Goal: Check status

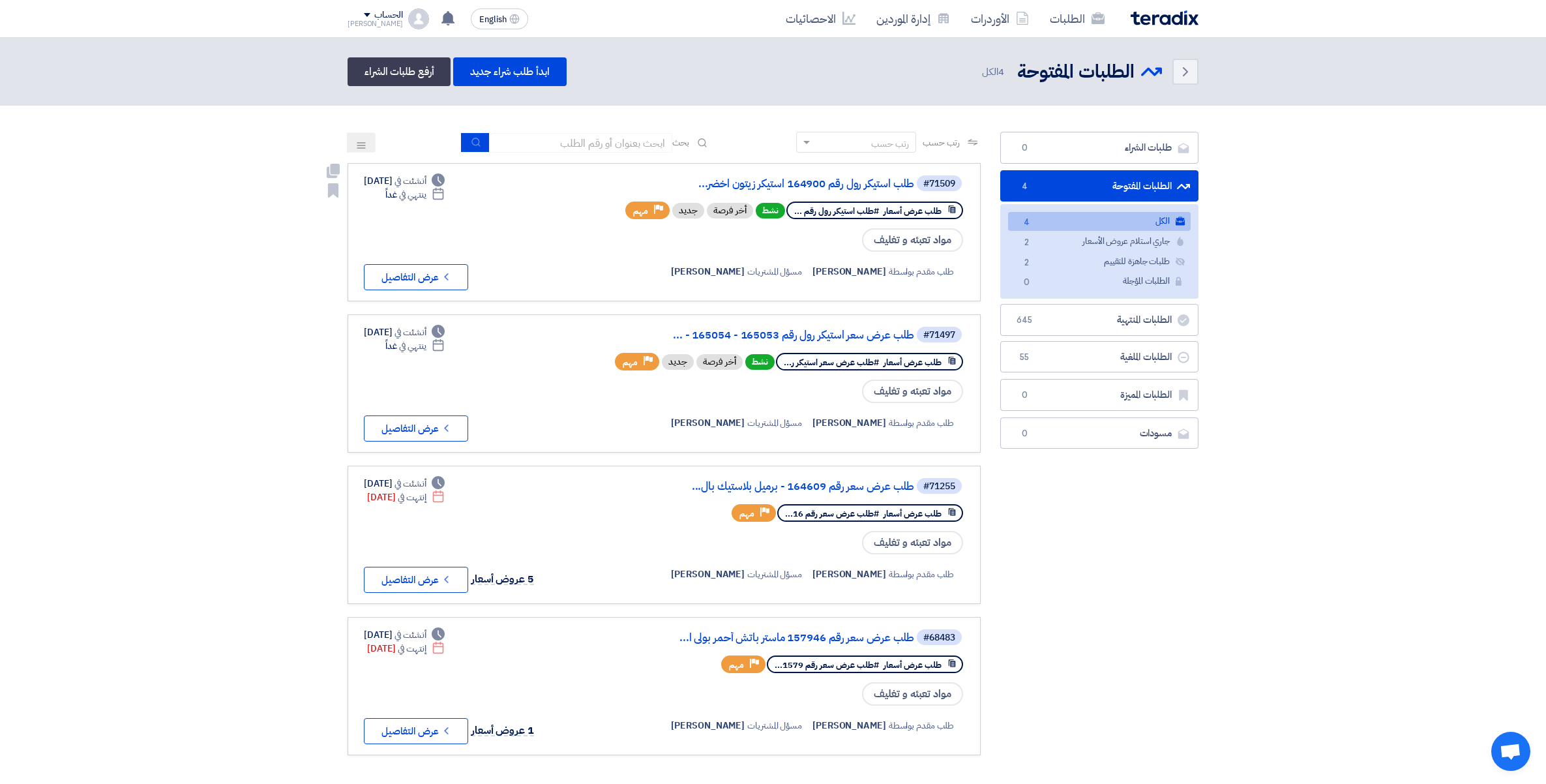
click at [843, 184] on link "طلب استيكر رول رقم 164900 استيكر زيتون اخضر..." at bounding box center [783, 184] width 261 height 12
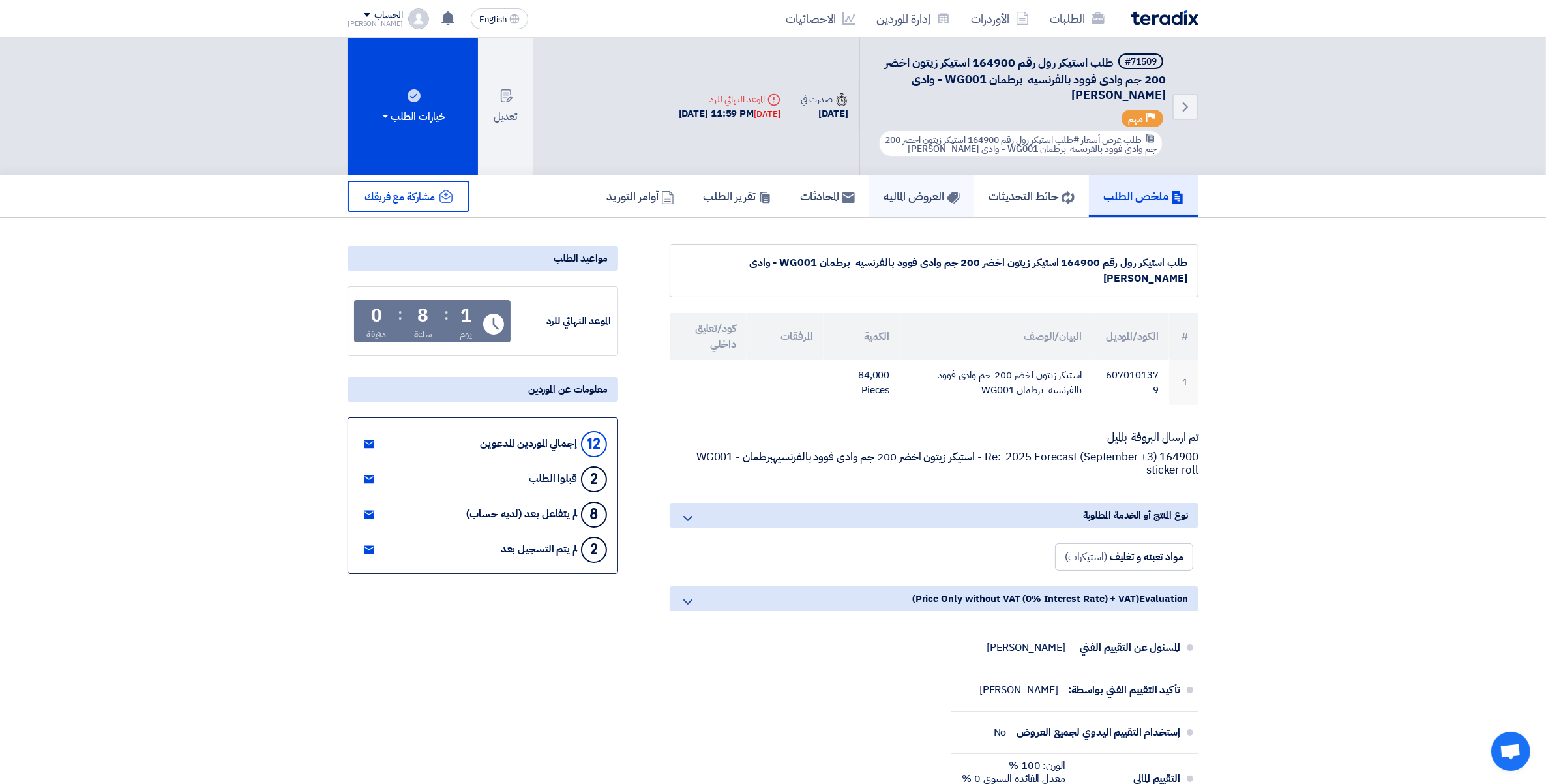
click at [902, 196] on h5 "العروض الماليه" at bounding box center [922, 196] width 77 height 15
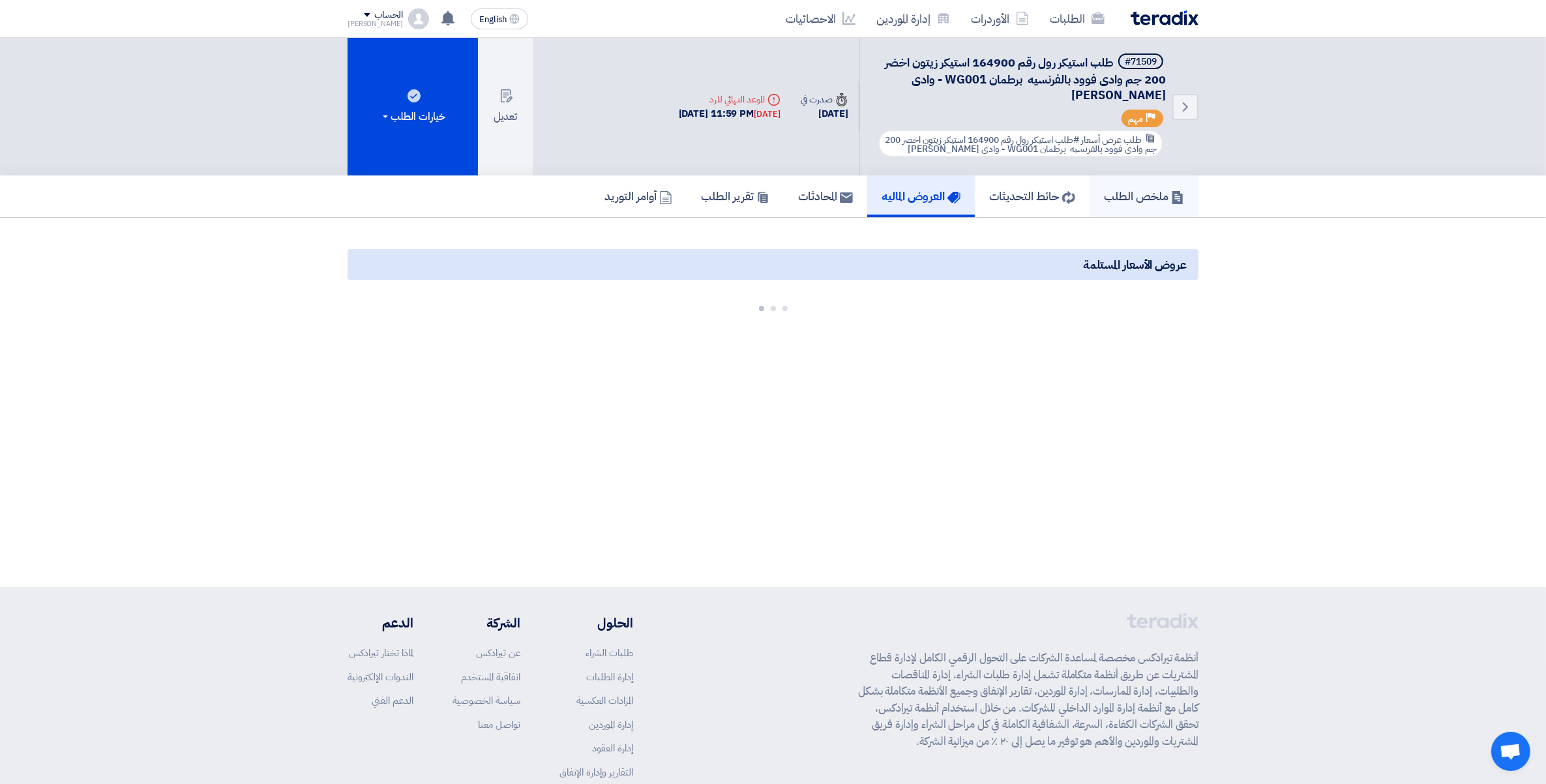
click at [1129, 197] on h5 "ملخص الطلب" at bounding box center [1145, 196] width 80 height 15
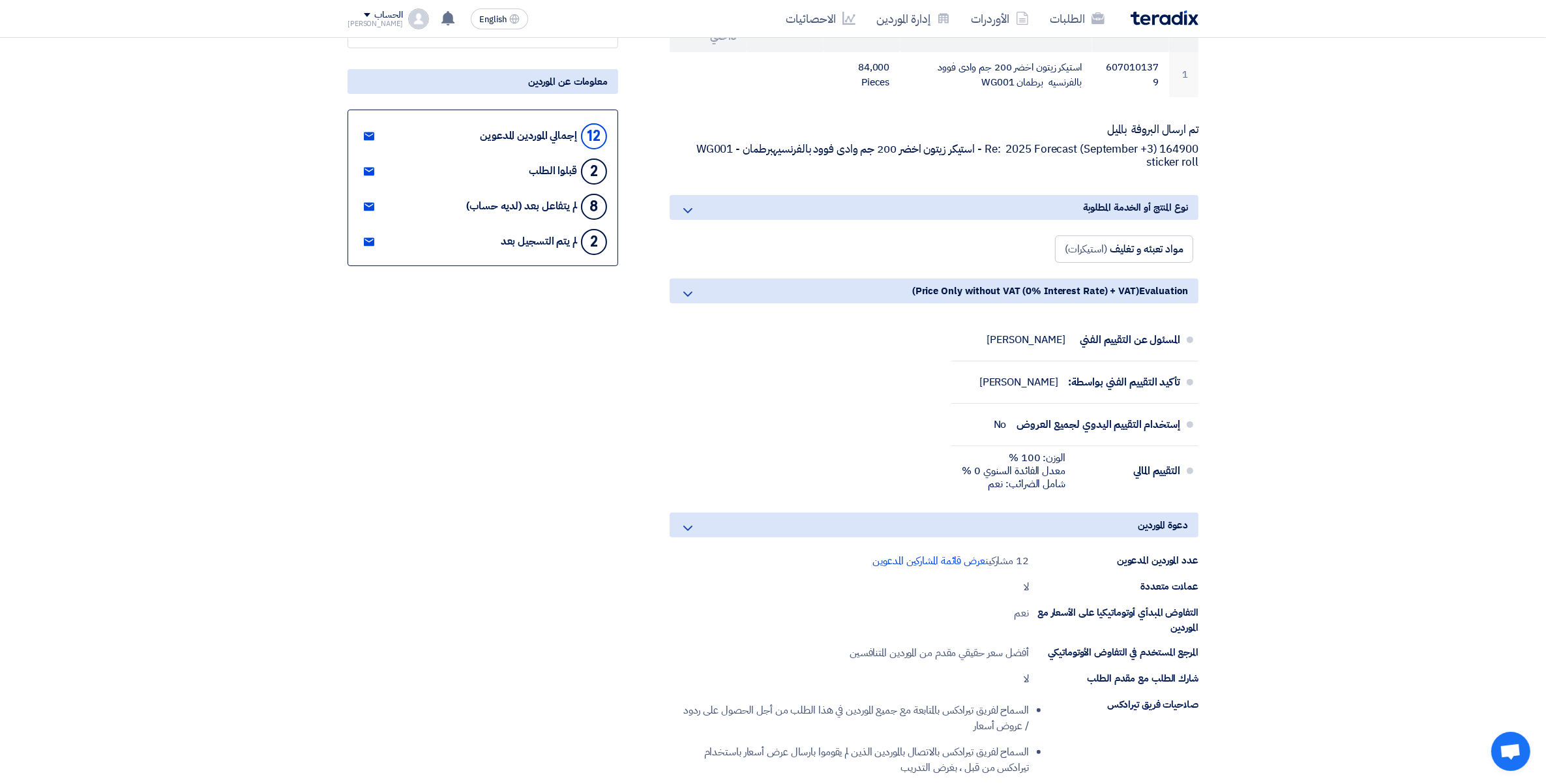
scroll to position [326, 0]
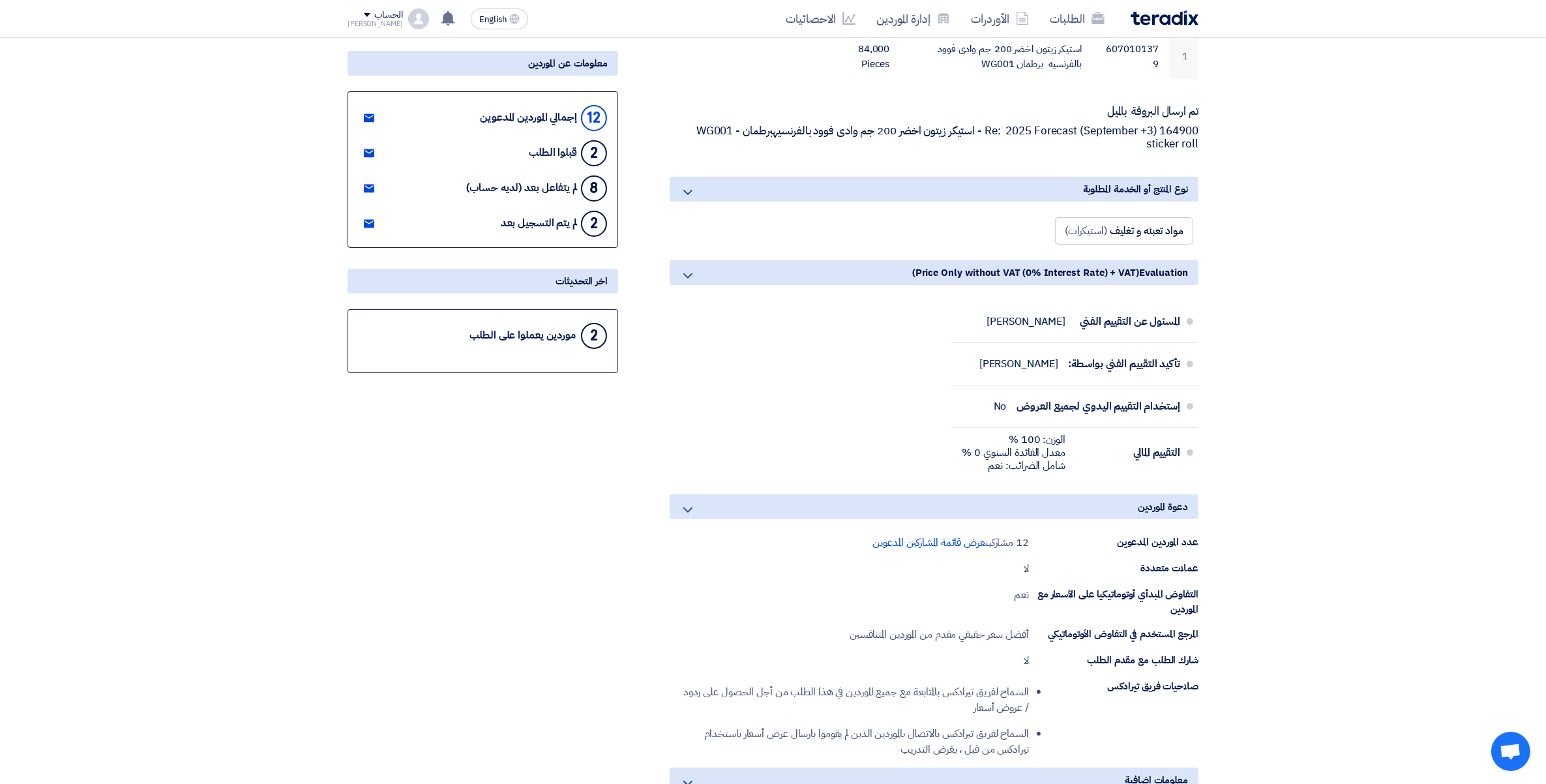
click at [902, 516] on div "دعوة الموردين عدد الموردين المدعوين 12 مشاركين عرض قائمة المشاركين المدعوين عمل…" at bounding box center [934, 626] width 529 height 263
click at [905, 535] on span "عرض قائمة المشاركين المدعوين" at bounding box center [929, 542] width 113 height 16
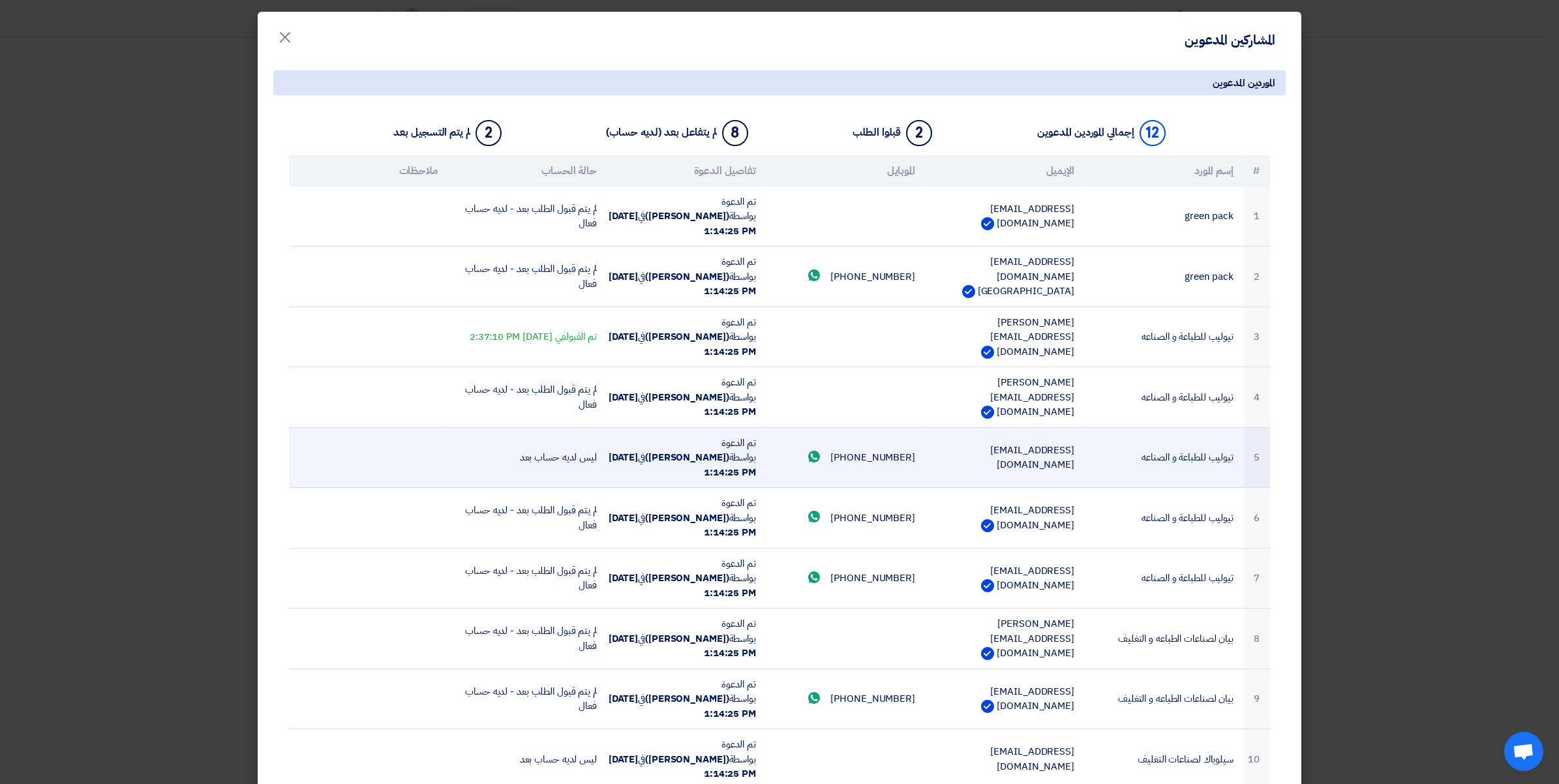
drag, startPoint x: 937, startPoint y: 389, endPoint x: 1081, endPoint y: 391, distance: 144.0
click at [1081, 427] on td "amr.bakeer@tulipforprinting.com" at bounding box center [1005, 458] width 159 height 61
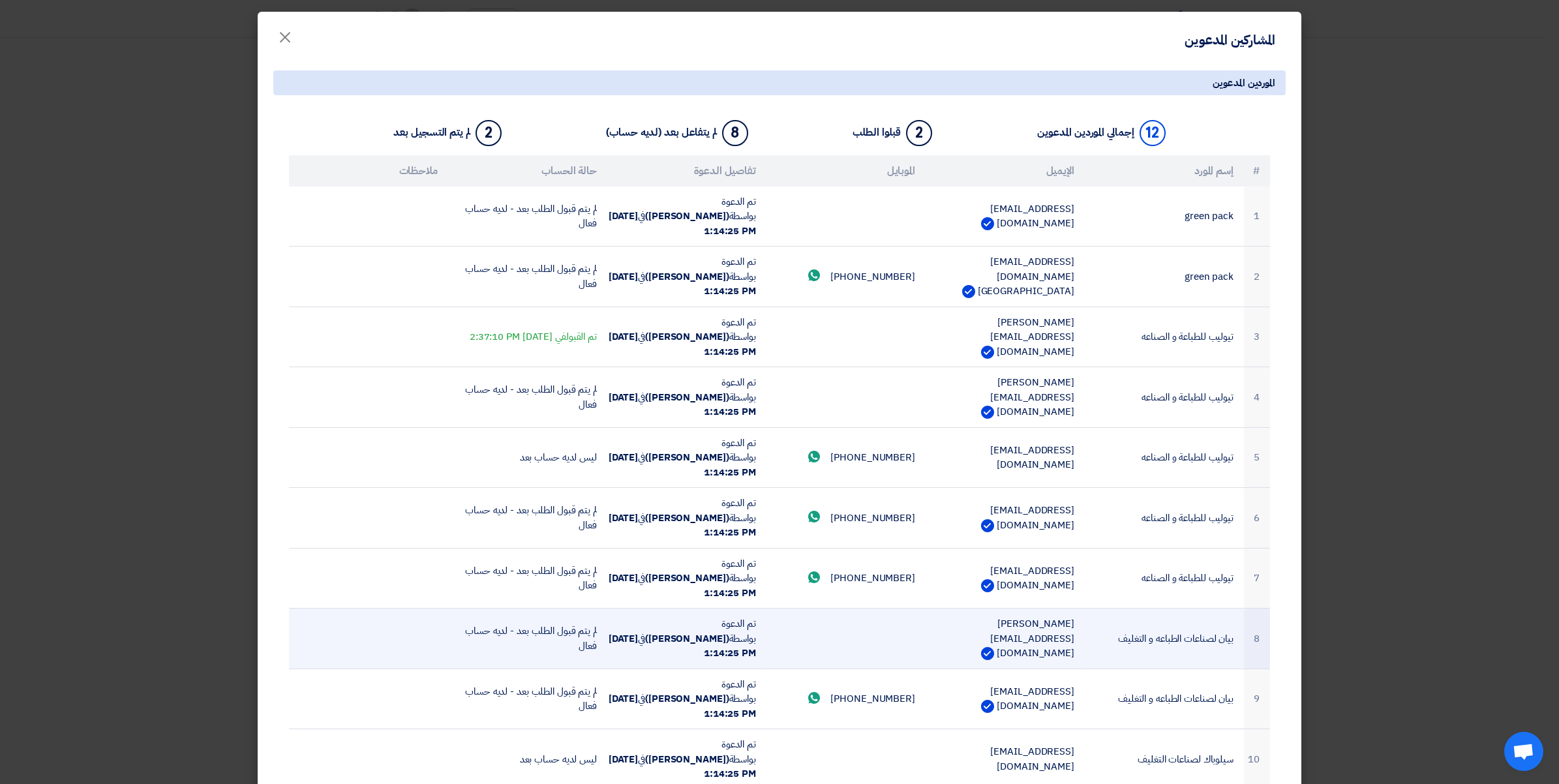
copy td "amr.bakeer@tulipforprinting.com"
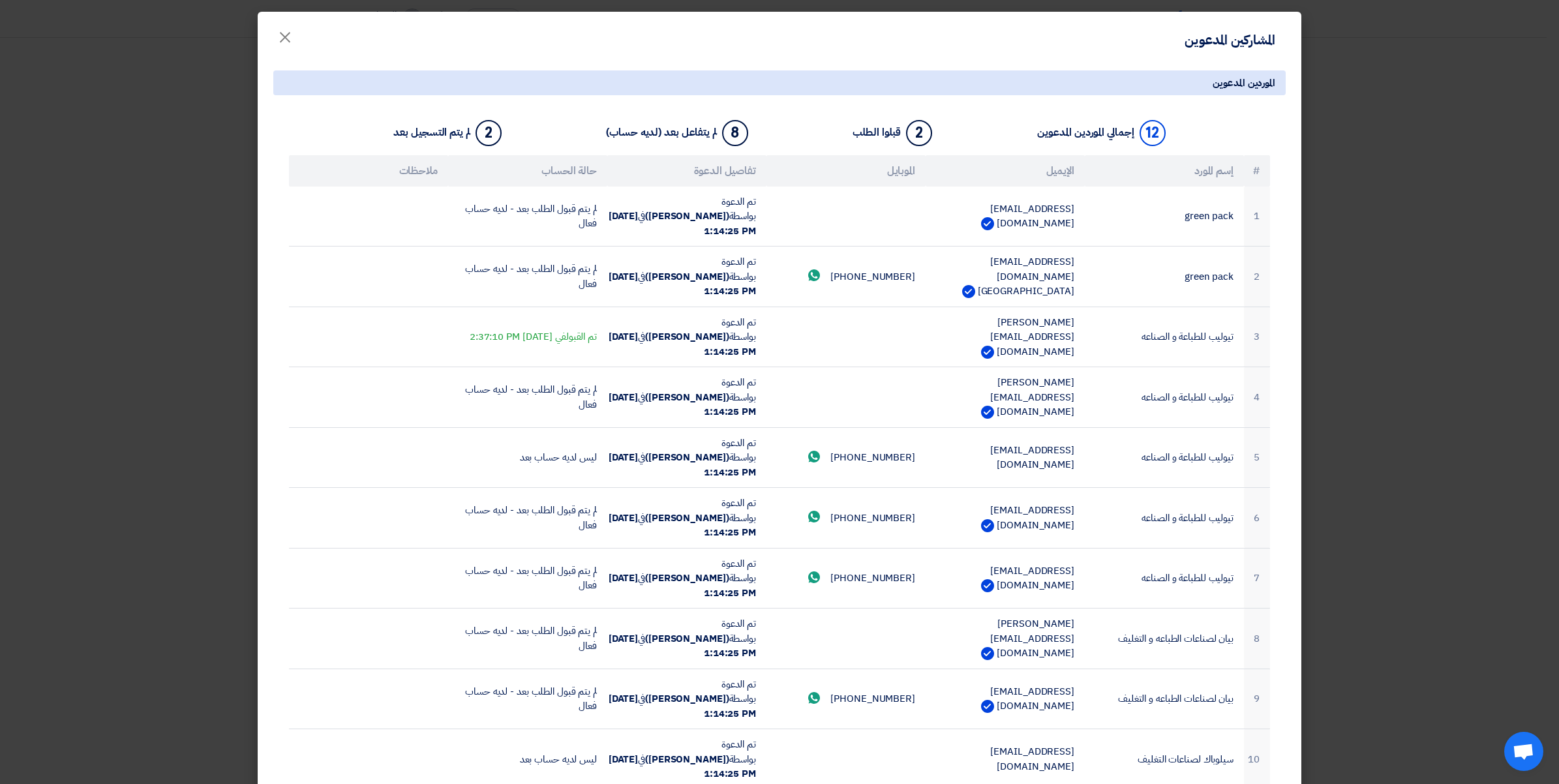
click at [52, 447] on modal-container "المشاركين المدعوين × الموردين المدعوين 12 إجمالي الموردين المدعوين 2 قبلوا الطل…" at bounding box center [779, 392] width 1559 height 784
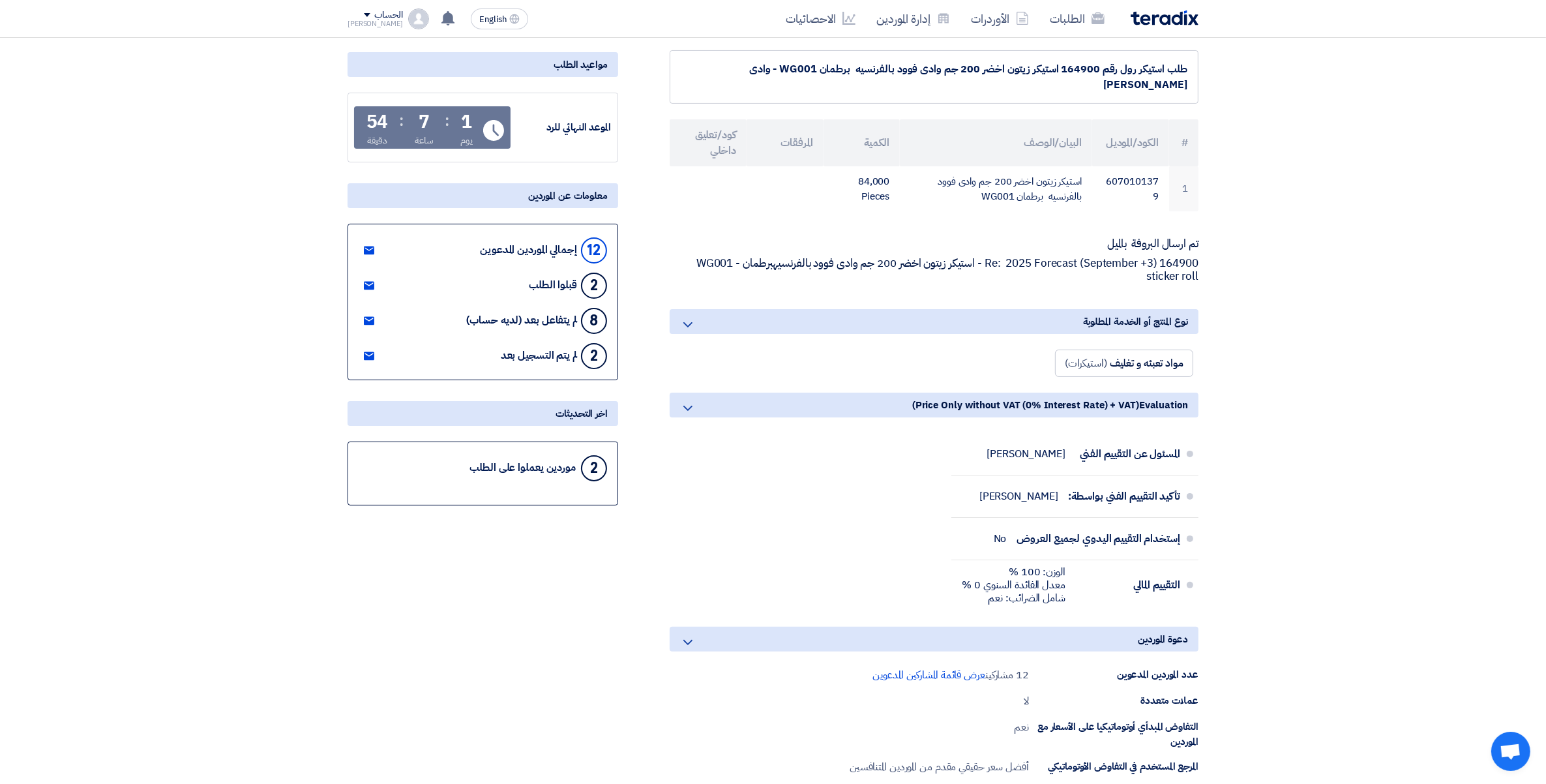
scroll to position [0, 0]
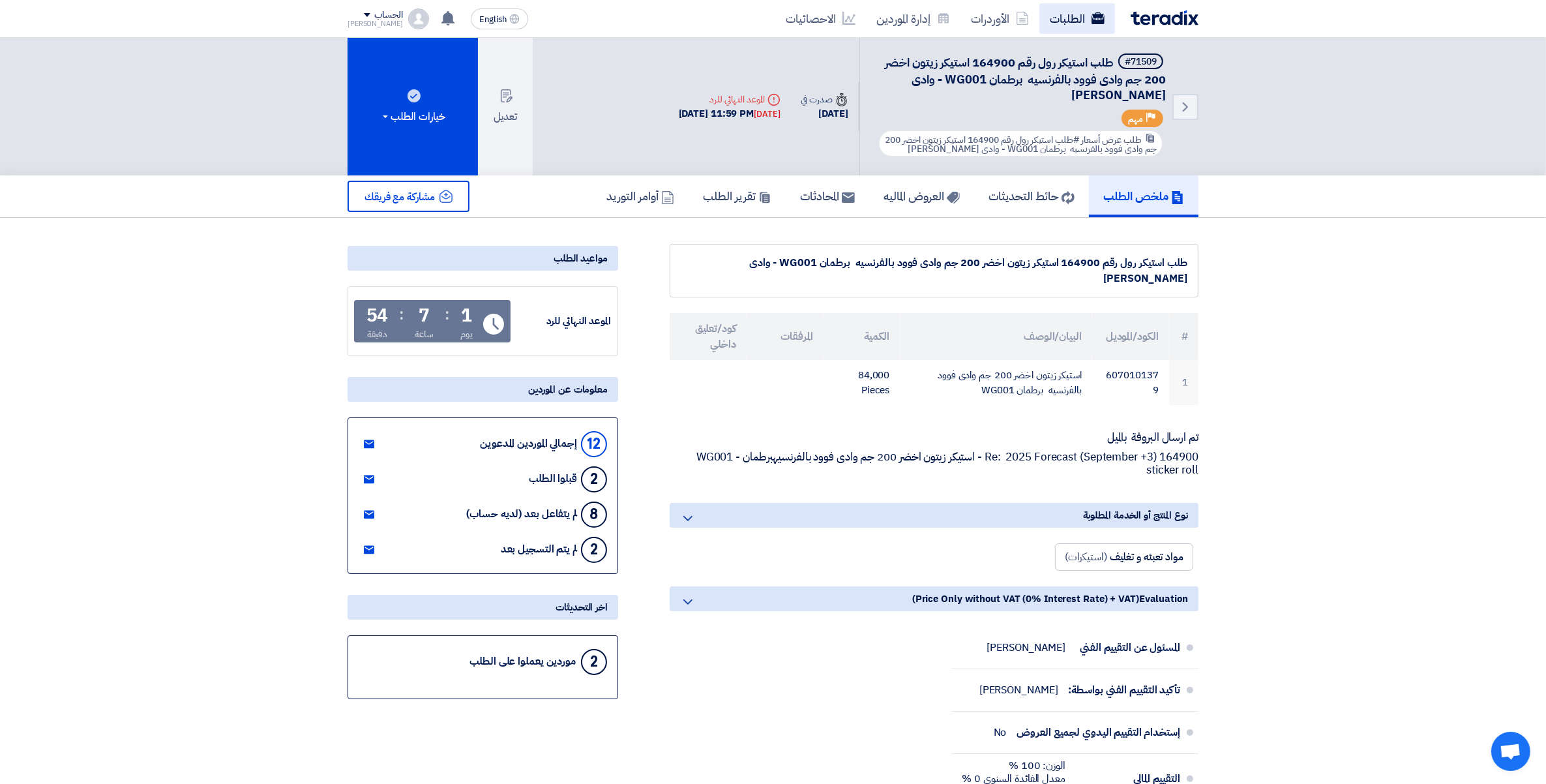
click at [1057, 19] on link "الطلبات" at bounding box center [1078, 18] width 76 height 30
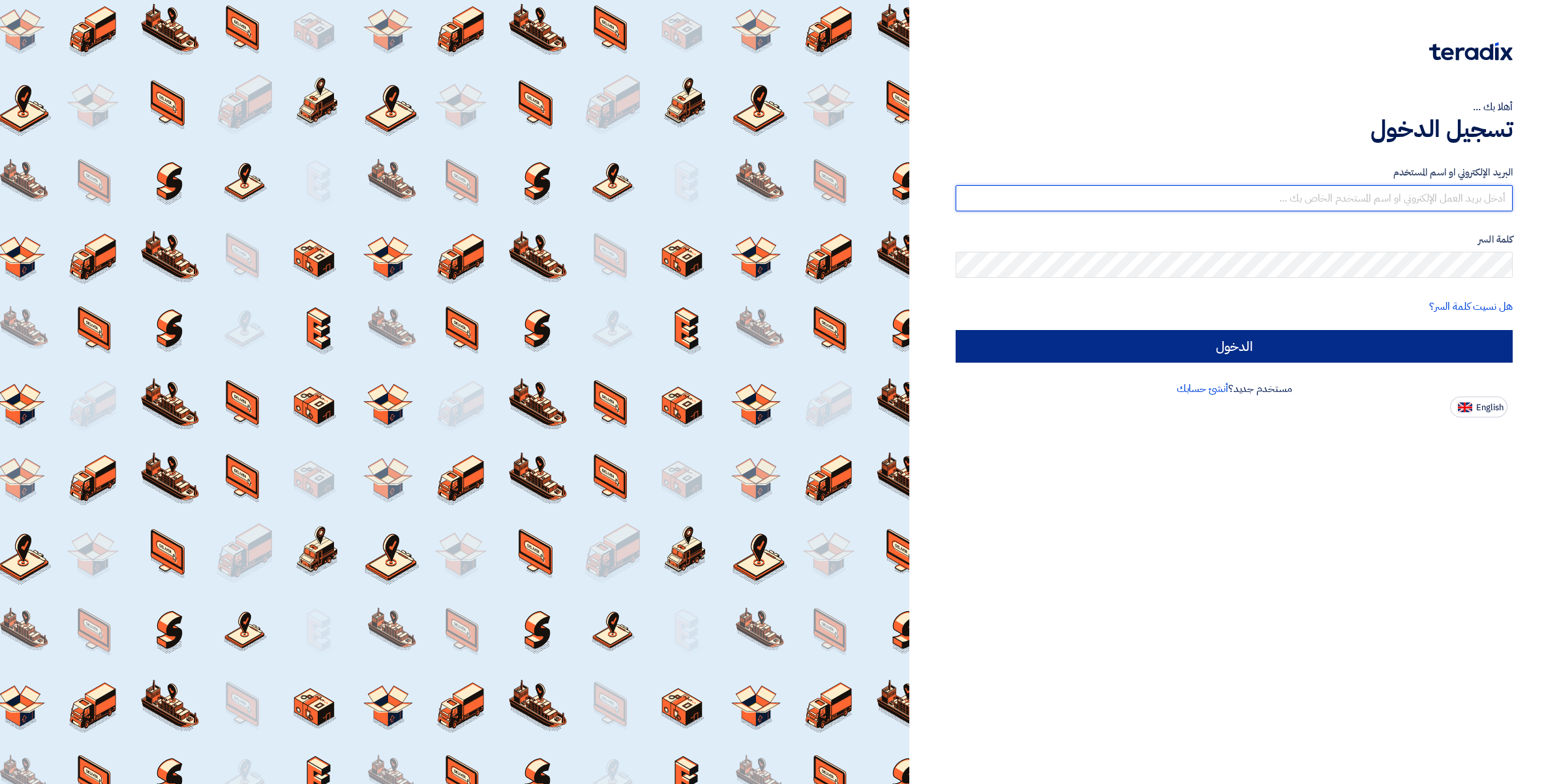
type input "[PERSON_NAME][EMAIL_ADDRESS][DOMAIN_NAME]"
click at [1108, 341] on input "الدخول" at bounding box center [1233, 346] width 557 height 33
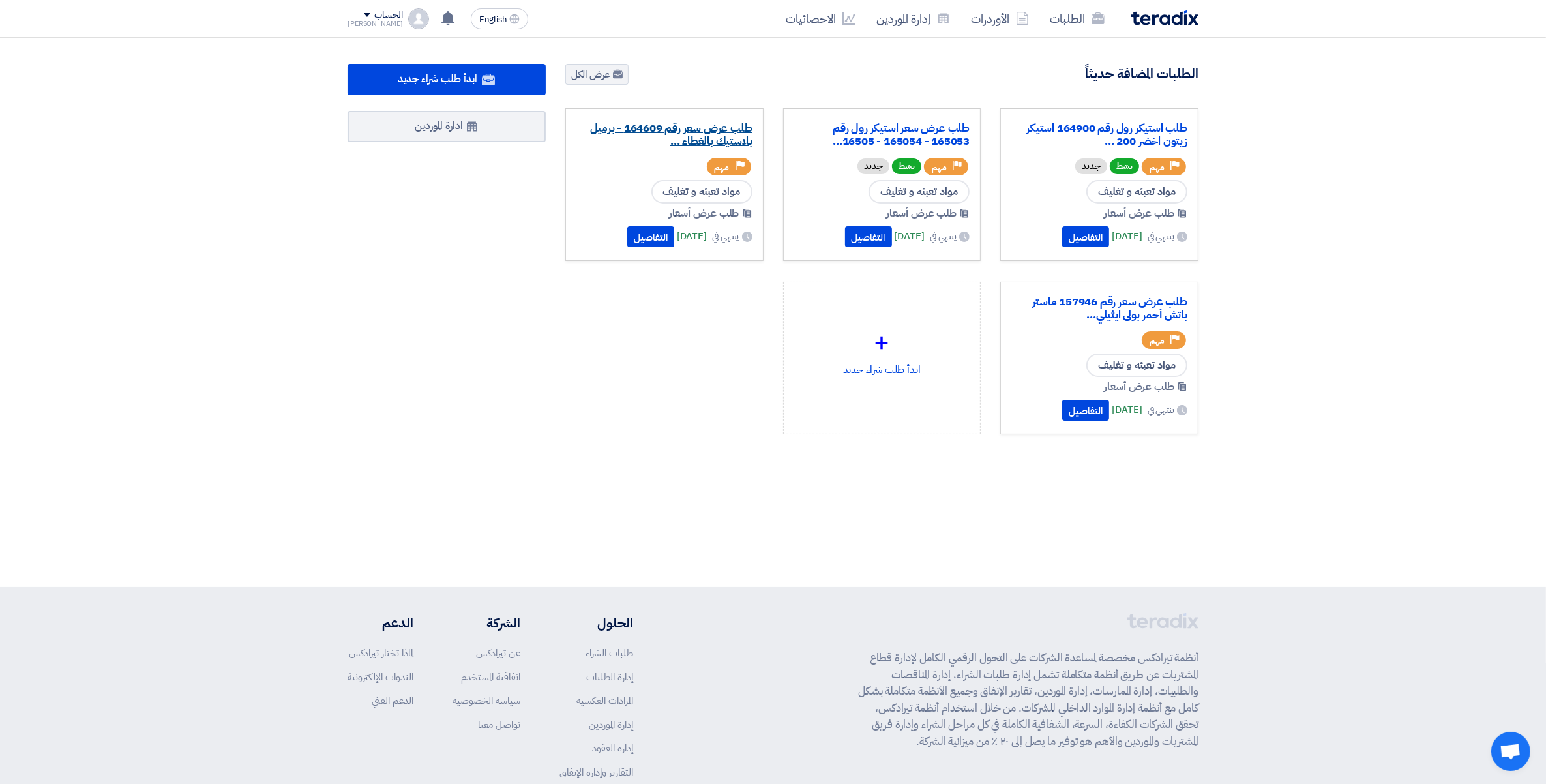
click at [699, 137] on link "طلب عرض سعر رقم 164609 - برميل بلاستيك بالغطاء ..." at bounding box center [664, 135] width 176 height 26
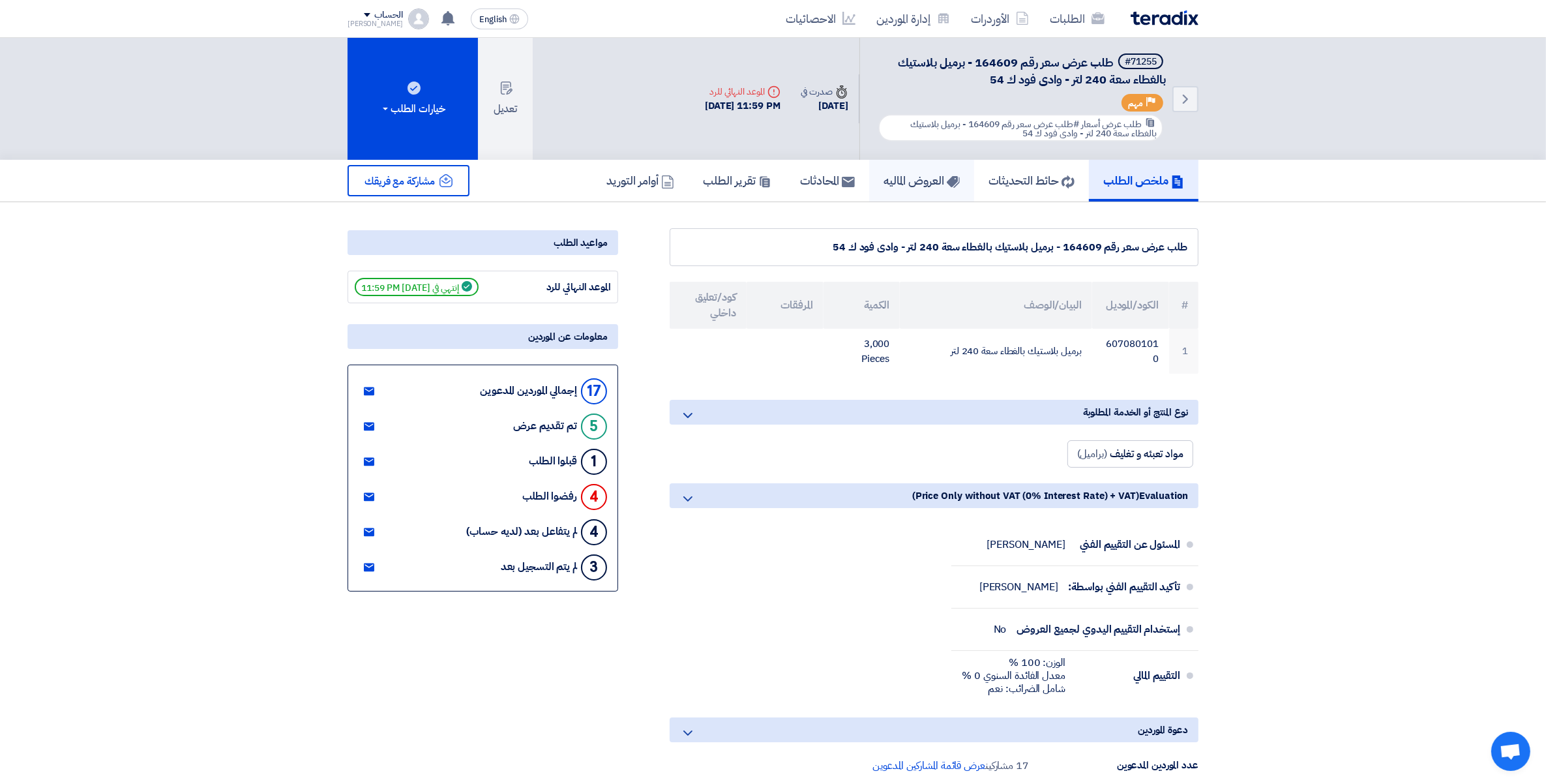
click at [901, 178] on h5 "العروض الماليه" at bounding box center [922, 181] width 77 height 15
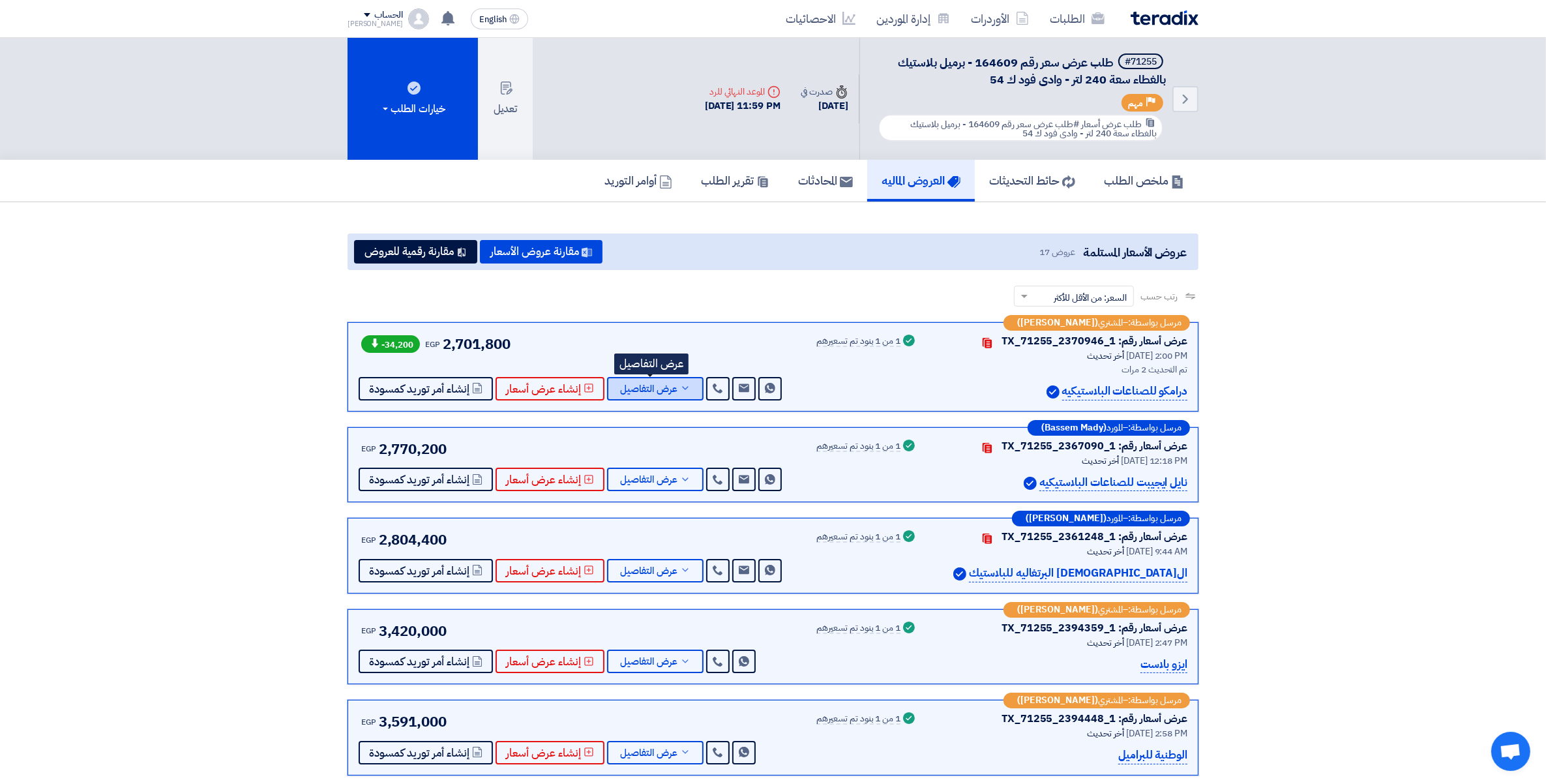
click at [673, 386] on button "عرض التفاصيل" at bounding box center [656, 389] width 97 height 24
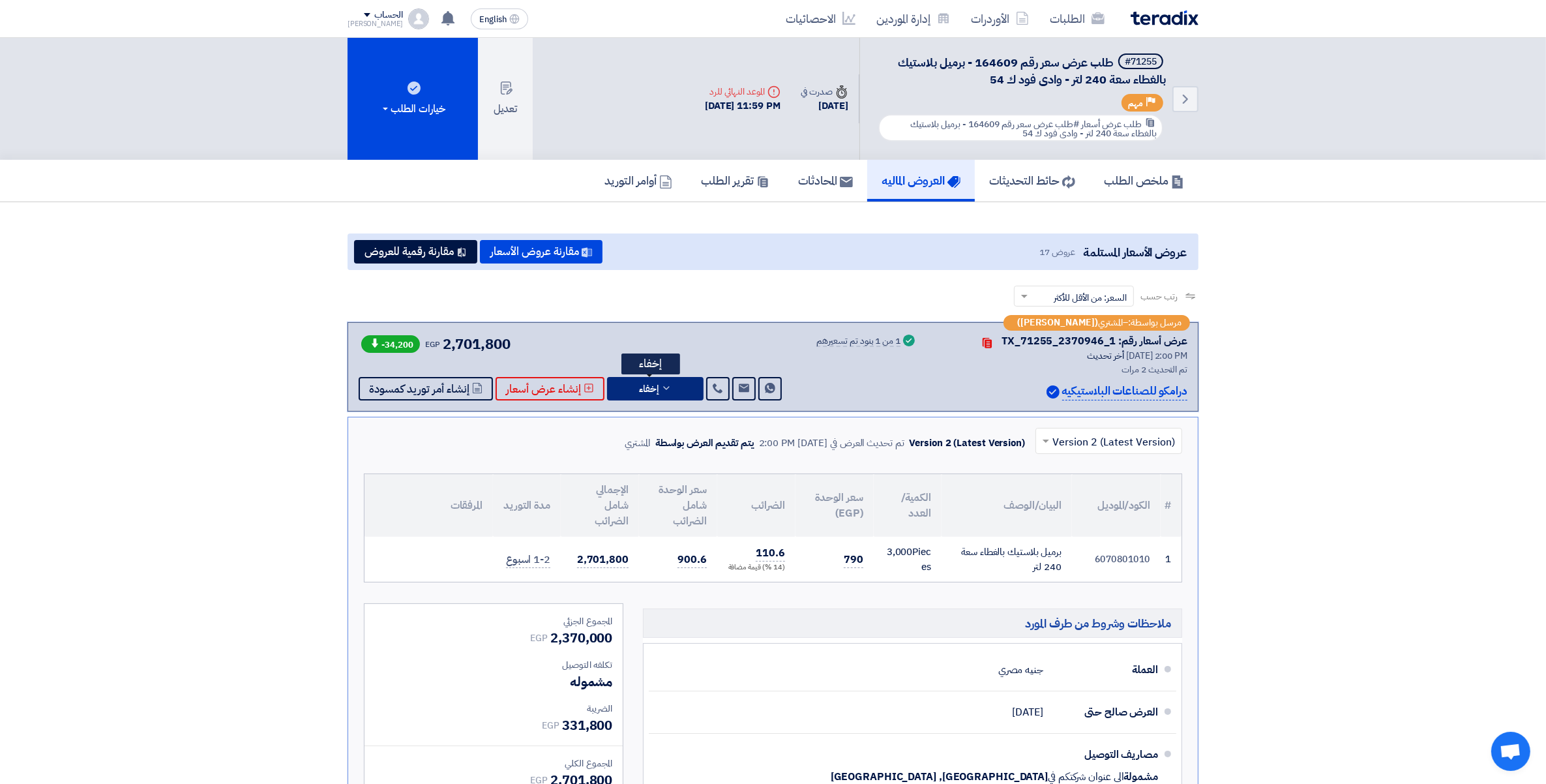
click at [673, 386] on button "إخفاء" at bounding box center [656, 389] width 97 height 24
